Goal: Transaction & Acquisition: Purchase product/service

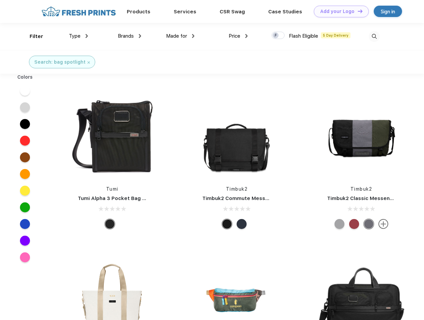
click at [339, 11] on link "Add your Logo Design Tool" at bounding box center [341, 12] width 55 height 12
click at [0, 0] on div "Design Tool" at bounding box center [0, 0] width 0 height 0
click at [357, 11] on link "Add your Logo Design Tool" at bounding box center [341, 12] width 55 height 12
click at [32, 36] on div "Filter" at bounding box center [37, 37] width 14 height 8
click at [79, 36] on span "Type" at bounding box center [75, 36] width 12 height 6
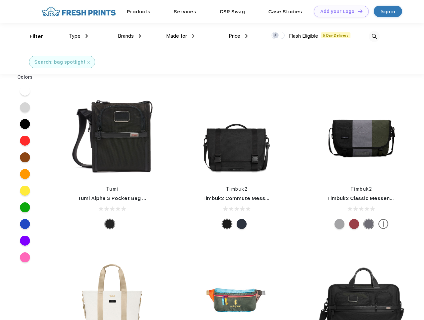
click at [130, 36] on span "Brands" at bounding box center [126, 36] width 16 height 6
click at [181, 36] on span "Made for" at bounding box center [176, 36] width 21 height 6
click at [239, 36] on span "Price" at bounding box center [235, 36] width 12 height 6
click at [278, 36] on div at bounding box center [278, 35] width 13 height 7
click at [276, 36] on input "checkbox" at bounding box center [274, 33] width 4 height 4
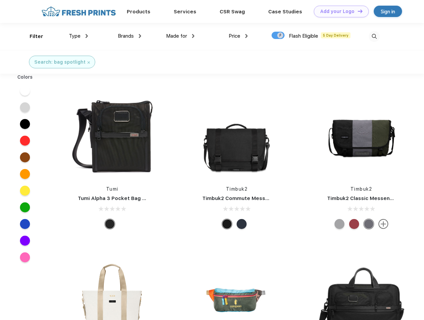
click at [374, 36] on img at bounding box center [374, 36] width 11 height 11
